Goal: Task Accomplishment & Management: Manage account settings

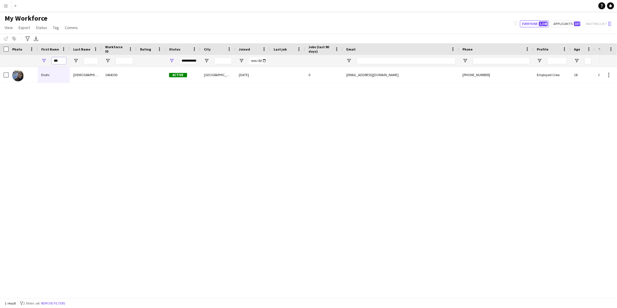
click at [53, 60] on input "***" at bounding box center [59, 60] width 15 height 7
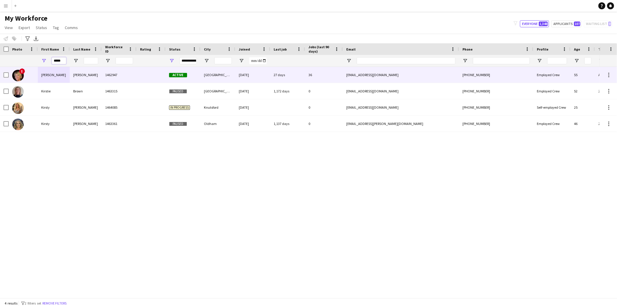
type input "*****"
click at [70, 75] on div "[PERSON_NAME]" at bounding box center [86, 75] width 32 height 16
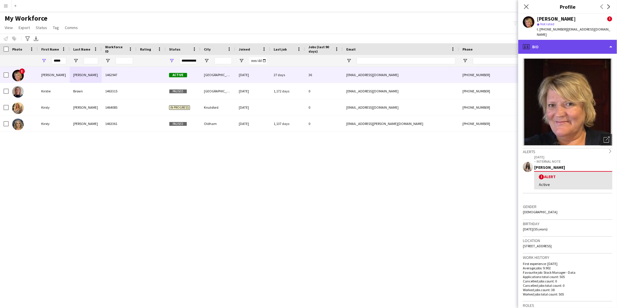
click at [571, 42] on div "profile Bio" at bounding box center [567, 47] width 99 height 14
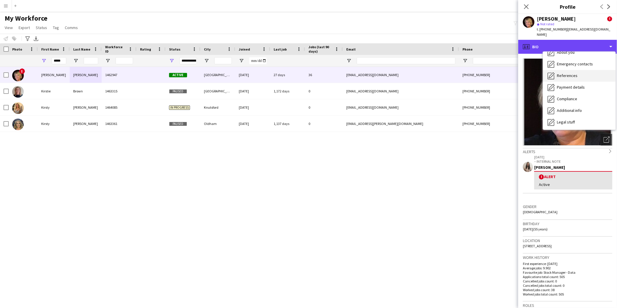
scroll to position [77, 0]
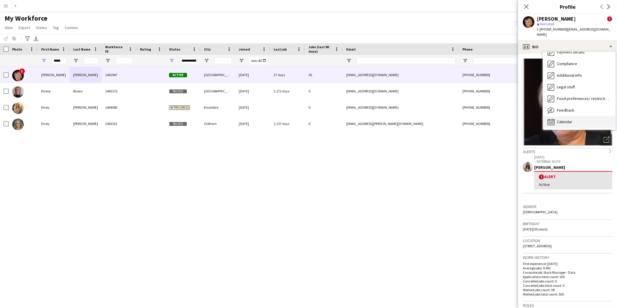
click at [553, 118] on icon "Calendar" at bounding box center [550, 121] width 7 height 7
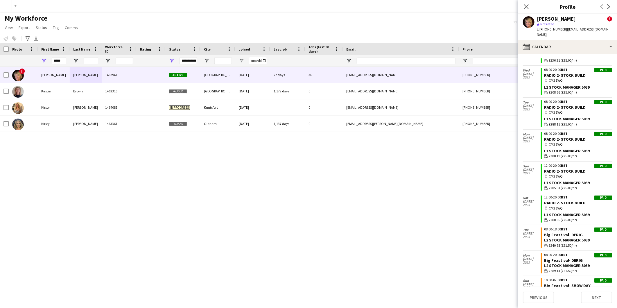
scroll to position [309, 0]
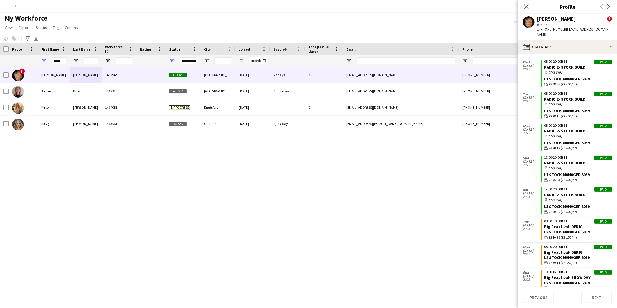
click at [10, 5] on button "Menu" at bounding box center [6, 6] width 12 height 12
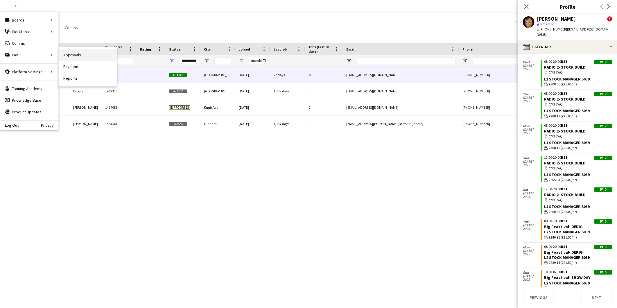
click at [76, 56] on link "Approvals" at bounding box center [88, 55] width 58 height 12
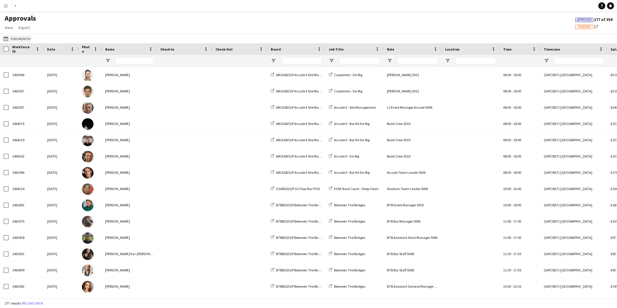
click at [24, 39] on button "This Month This Month" at bounding box center [16, 38] width 29 height 7
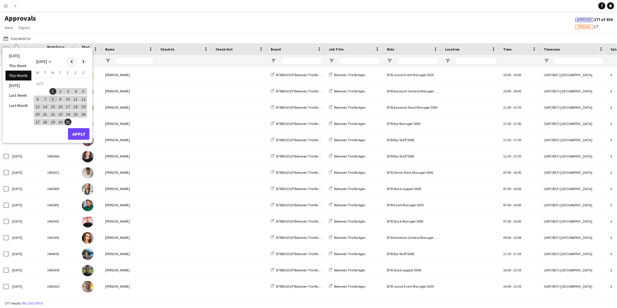
click at [72, 63] on span "Previous month" at bounding box center [72, 62] width 12 height 12
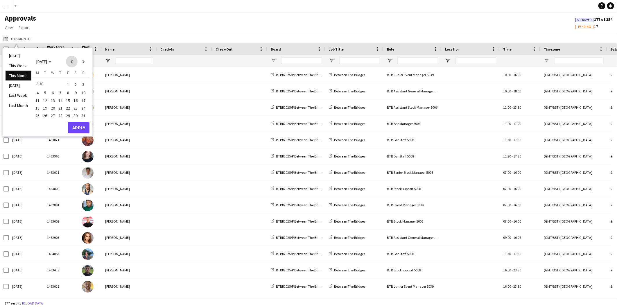
click at [72, 63] on span "Previous month" at bounding box center [72, 62] width 12 height 12
click at [72, 64] on span "Previous month" at bounding box center [72, 62] width 12 height 12
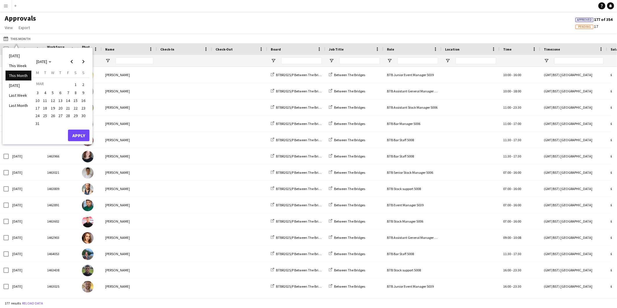
drag, startPoint x: 77, startPoint y: 83, endPoint x: 82, endPoint y: 71, distance: 13.0
click at [77, 83] on span "1" at bounding box center [75, 84] width 7 height 8
click at [82, 62] on span "Next month" at bounding box center [84, 62] width 12 height 12
click at [81, 62] on span "Next month" at bounding box center [84, 62] width 12 height 12
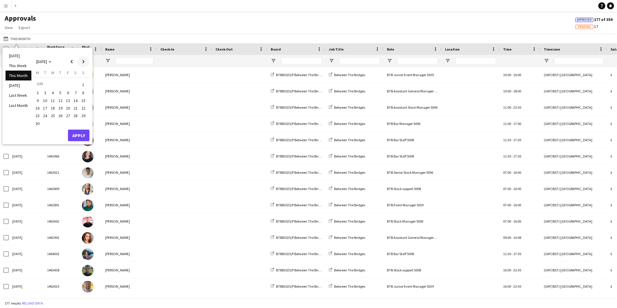
click at [81, 62] on span "Next month" at bounding box center [84, 62] width 12 height 12
click at [80, 62] on span "Next month" at bounding box center [84, 62] width 12 height 12
click at [83, 114] on span "31" at bounding box center [83, 115] width 7 height 7
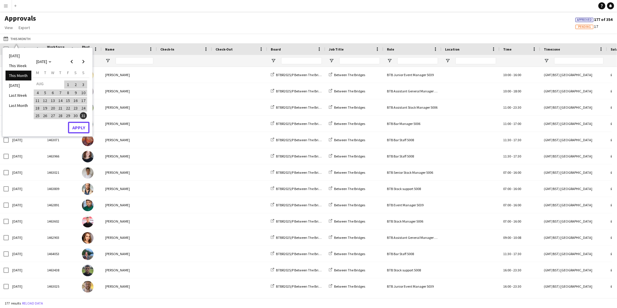
drag, startPoint x: 81, startPoint y: 123, endPoint x: 86, endPoint y: 124, distance: 4.8
click at [81, 123] on button "Apply" at bounding box center [78, 128] width 21 height 12
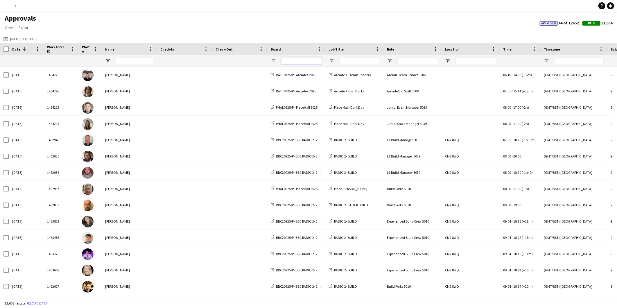
click at [292, 61] on input "Board Filter Input" at bounding box center [301, 60] width 41 height 7
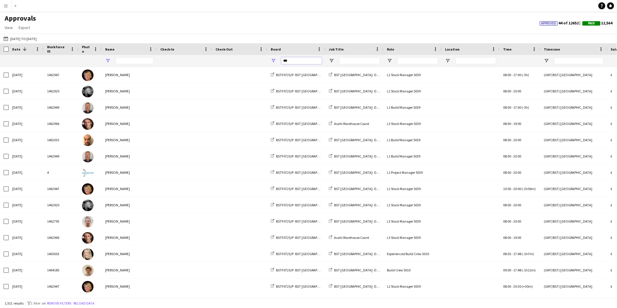
type input "***"
click at [108, 62] on span "Open Filter Menu" at bounding box center [107, 60] width 5 height 5
click at [129, 95] on div "(Select All)" at bounding box center [137, 96] width 46 height 4
type input "***"
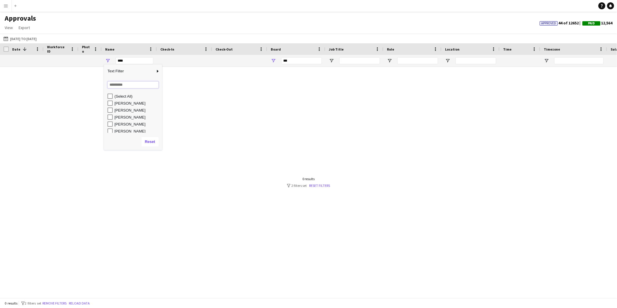
click at [134, 83] on input "Search filter values" at bounding box center [132, 84] width 51 height 7
type input "***"
click at [130, 103] on div "[PERSON_NAME]" at bounding box center [137, 103] width 46 height 4
type input "**********"
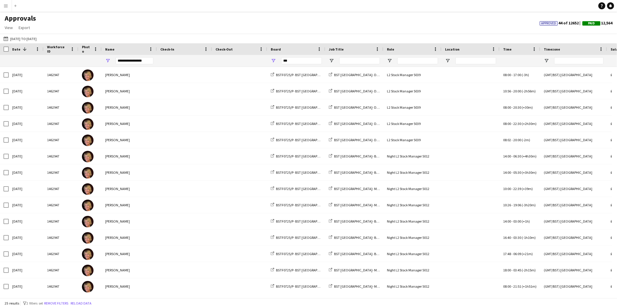
click at [208, 28] on div "Approvals View Customise view Customise filters Reset Filters Reset View Reset …" at bounding box center [308, 24] width 617 height 20
click at [3, 30] on link "View" at bounding box center [8, 28] width 13 height 8
click at [15, 44] on link "Customise view" at bounding box center [23, 40] width 41 height 12
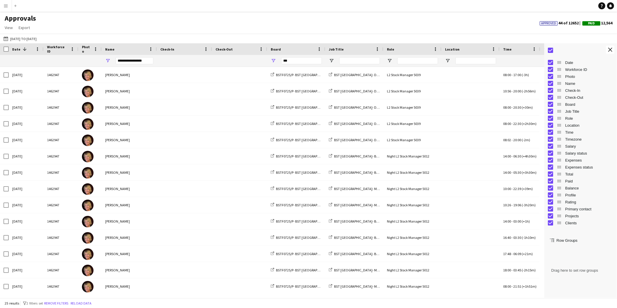
click at [580, 92] on span "Check-In" at bounding box center [589, 90] width 48 height 4
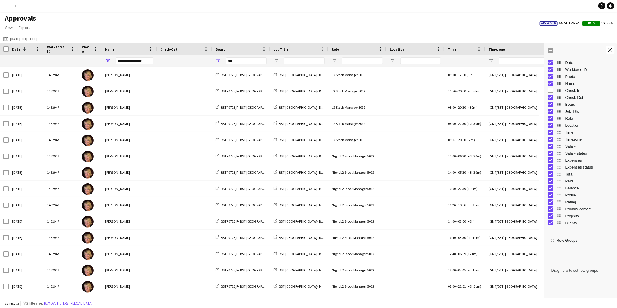
click at [567, 98] on span "Check-Out" at bounding box center [589, 97] width 48 height 4
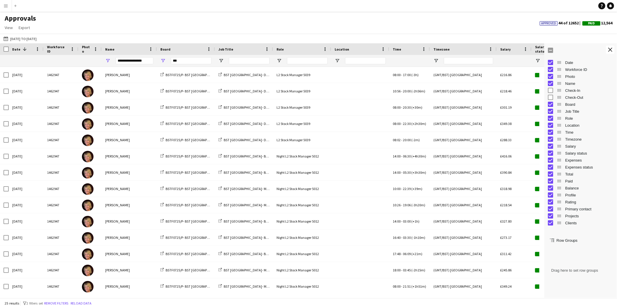
click at [569, 127] on span "Location" at bounding box center [589, 125] width 48 height 4
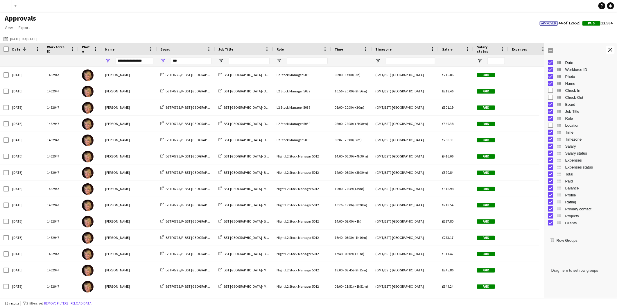
click at [573, 161] on span "Expenses" at bounding box center [589, 160] width 48 height 4
click at [474, 22] on div "Approvals View Customise view Customise filters Reset Filters Reset View Reset …" at bounding box center [308, 24] width 617 height 20
click at [609, 51] on app-icon "Close tool panel" at bounding box center [610, 50] width 4 height 4
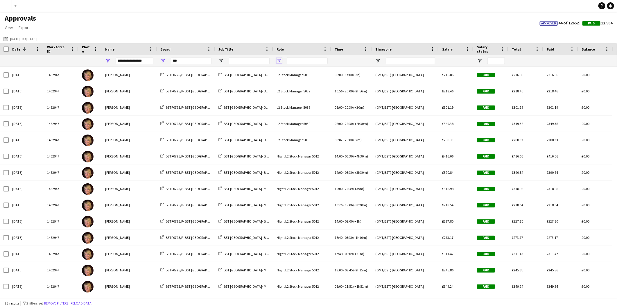
click at [278, 59] on span "Open Filter Menu" at bounding box center [278, 60] width 5 height 5
click at [289, 103] on div "L2 Stock Manager 5039" at bounding box center [309, 103] width 46 height 4
type input "**********"
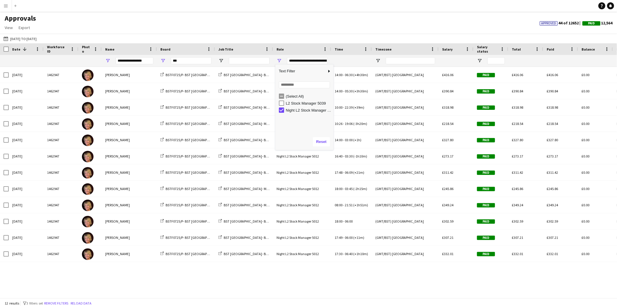
click at [314, 22] on div "Approvals View Customise view Customise filters Reset Filters Reset View Reset …" at bounding box center [308, 24] width 617 height 20
click at [15, 48] on span "Date" at bounding box center [16, 49] width 8 height 4
